Goal: Check status: Check status

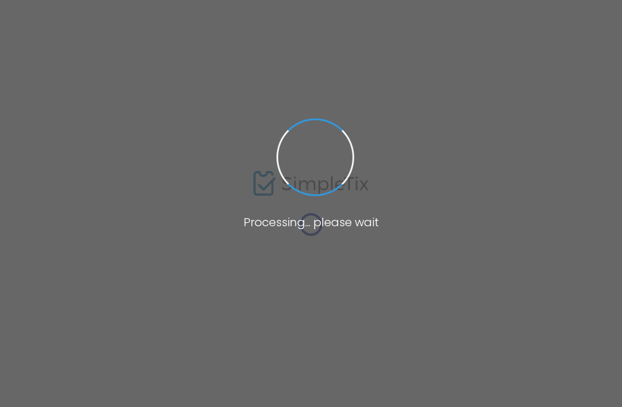
type input "[PERSON_NAME]"
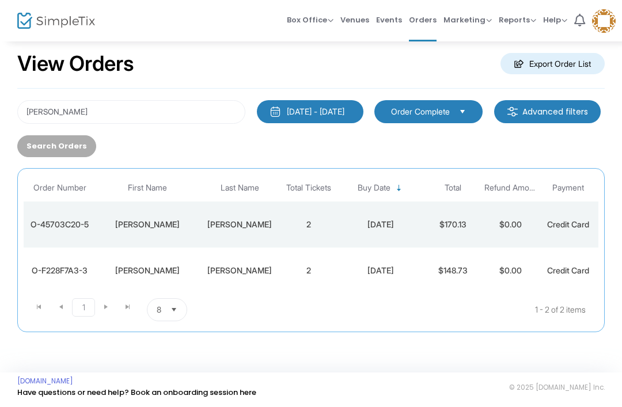
scroll to position [17, 0]
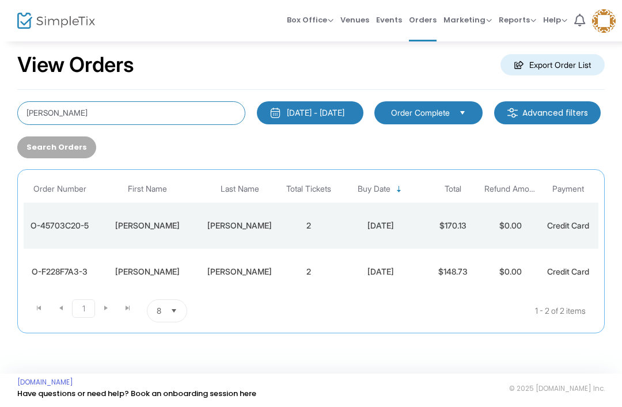
click at [103, 107] on input "[PERSON_NAME]" at bounding box center [131, 113] width 228 height 24
click at [288, 232] on td "2" at bounding box center [309, 226] width 58 height 46
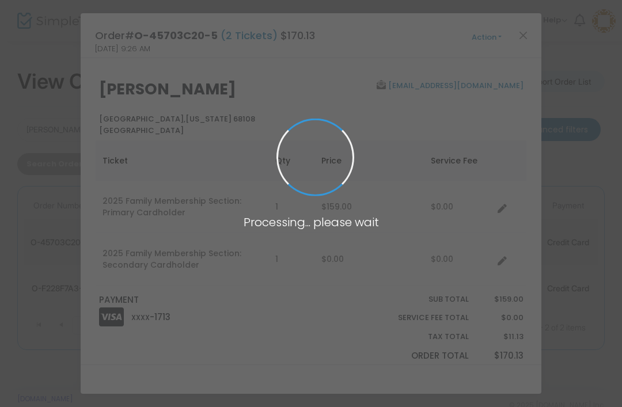
scroll to position [0, 0]
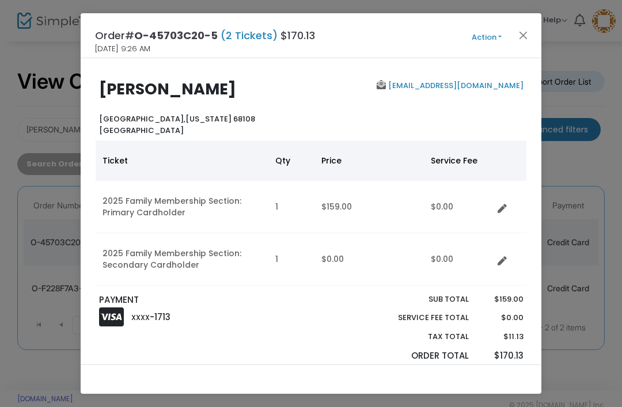
click at [481, 41] on button "Action" at bounding box center [486, 37] width 69 height 13
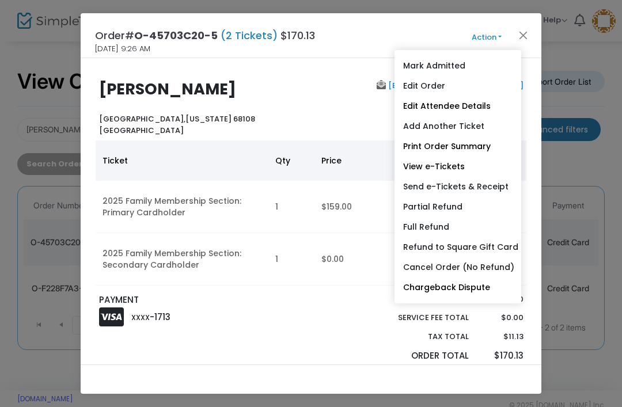
click at [478, 105] on link "Edit Attendee Details" at bounding box center [458, 106] width 127 height 20
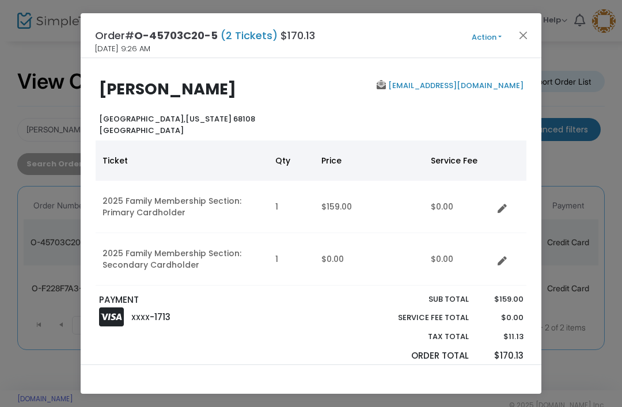
click at [521, 35] on button "Close" at bounding box center [523, 35] width 15 height 15
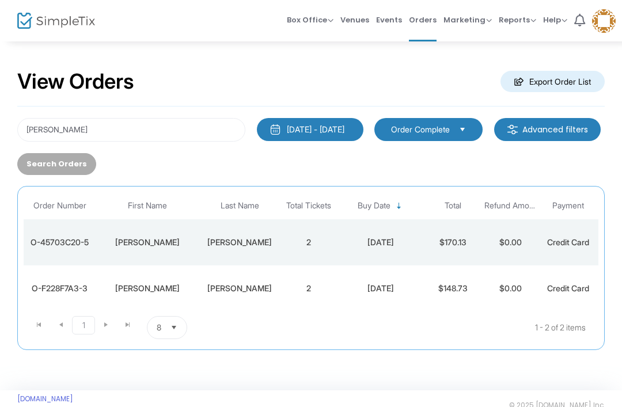
scroll to position [18, 0]
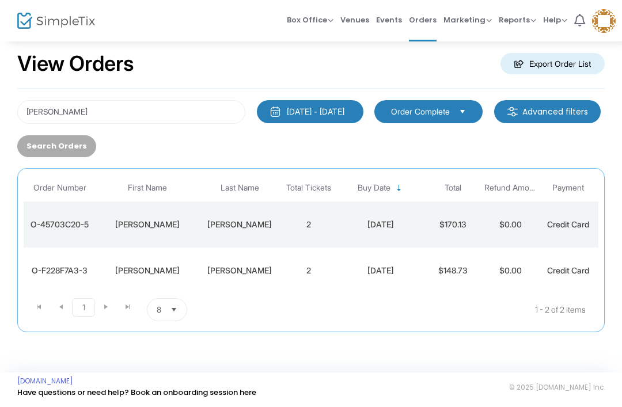
click at [524, 229] on td "$0.00" at bounding box center [511, 225] width 58 height 46
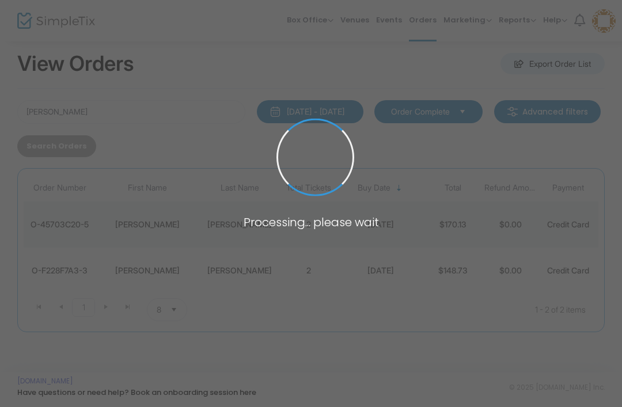
scroll to position [0, 0]
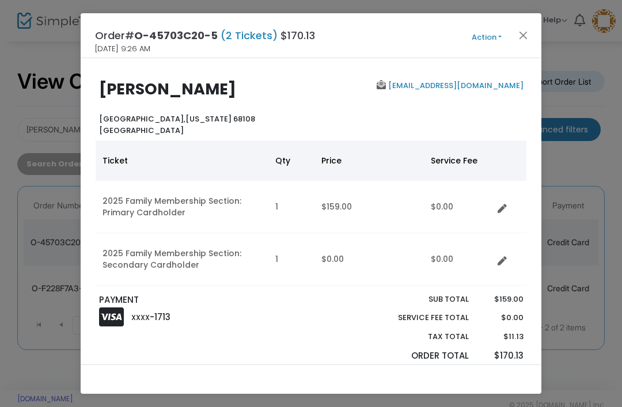
click at [526, 35] on button "Close" at bounding box center [523, 35] width 15 height 15
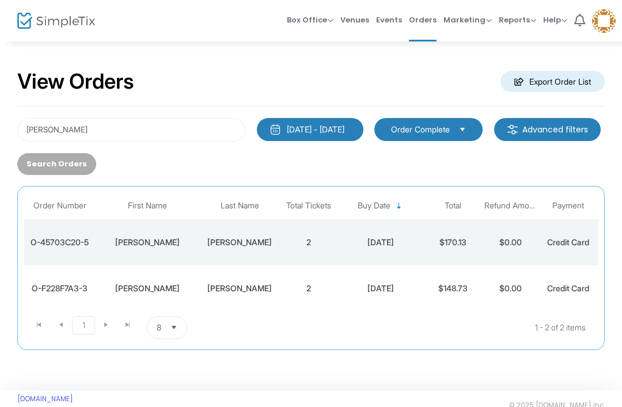
click at [107, 236] on td "[PERSON_NAME]" at bounding box center [148, 243] width 104 height 46
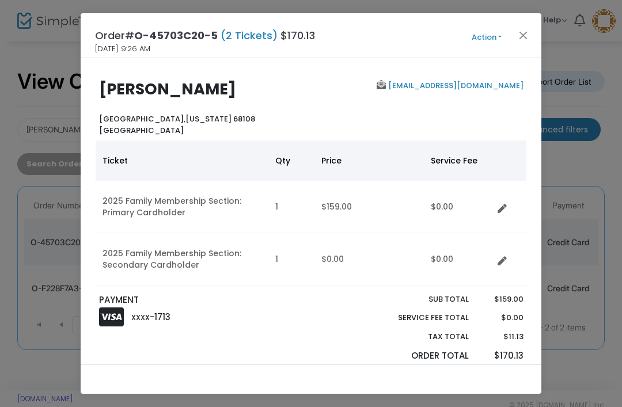
scroll to position [-4, 0]
click at [522, 36] on button "Close" at bounding box center [523, 35] width 15 height 15
